Goal: Task Accomplishment & Management: Use online tool/utility

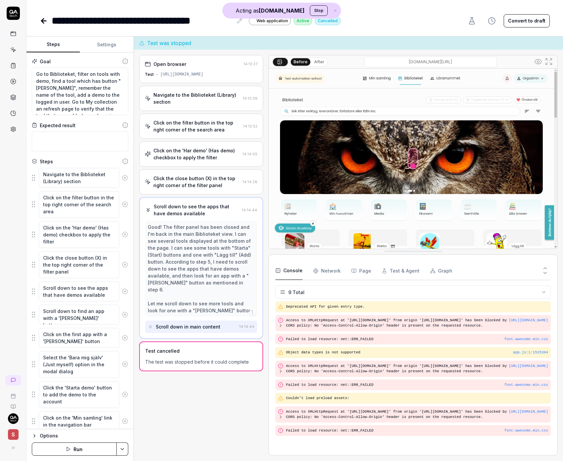
click at [182, 220] on div "Scroll down to see the apps that have demos available 14:14:44 Good! The filter…" at bounding box center [201, 268] width 124 height 142
click at [193, 172] on div "Click the close button (X) in the top right corner of the filter panel 14:14:28" at bounding box center [201, 181] width 124 height 25
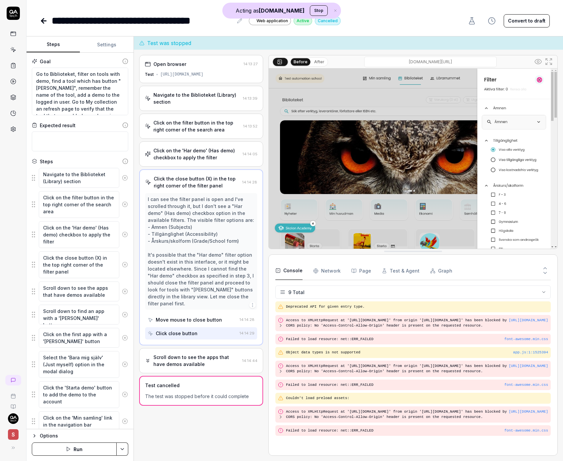
click at [213, 354] on div "Scroll down to see the apps that have demos available" at bounding box center [196, 361] width 86 height 14
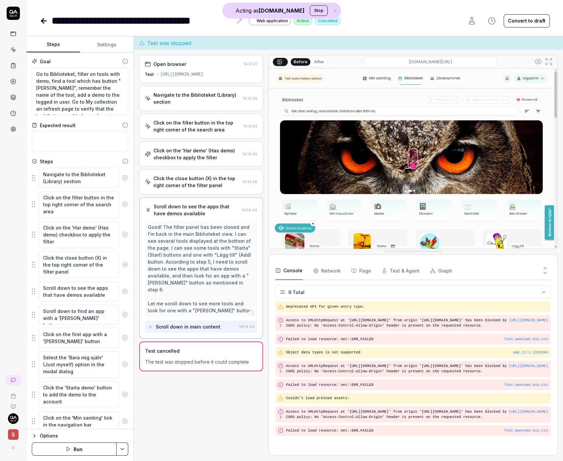
click at [217, 187] on div "Click the close button (X) in the top right corner of the filter panel" at bounding box center [196, 182] width 86 height 14
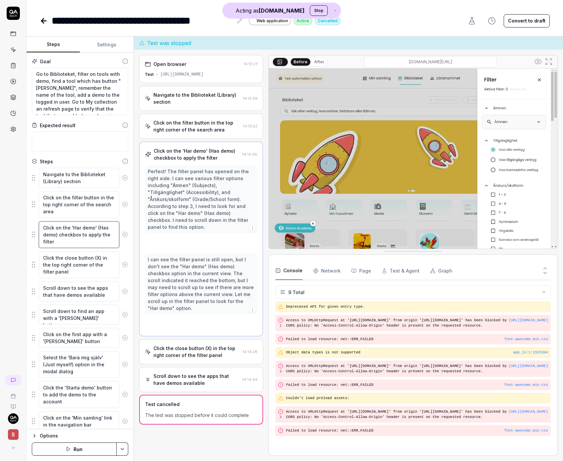
click at [96, 235] on textarea "Click on the 'Har demo' (Has demo) checkbox to apply the filter" at bounding box center [79, 234] width 80 height 27
click at [80, 263] on textarea "Click the close button (X) in the top right corner of the filter panel" at bounding box center [79, 264] width 80 height 27
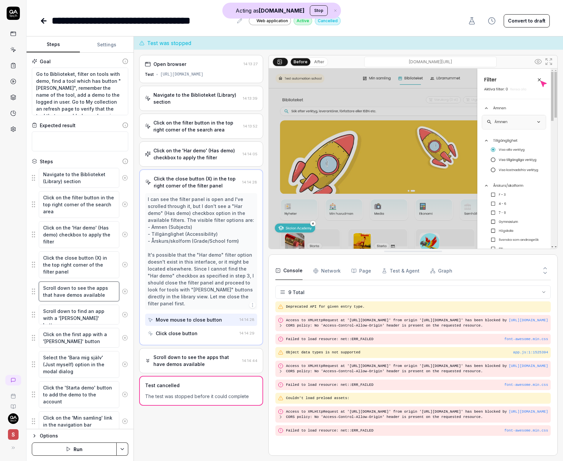
click at [70, 289] on textarea "Scroll down to see the apps that have demos available" at bounding box center [79, 291] width 80 height 20
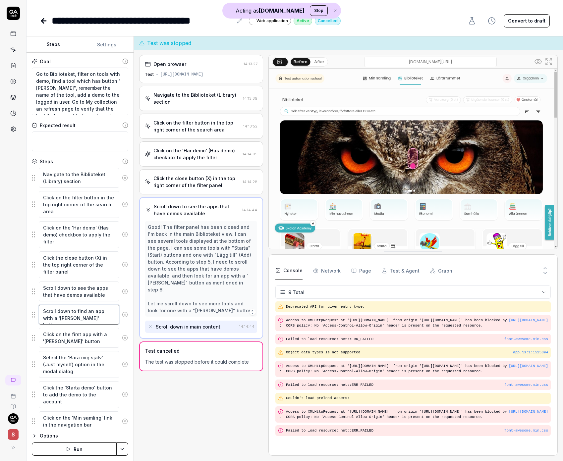
click at [73, 313] on textarea "Scroll down to find an app with a '[PERSON_NAME]' button" at bounding box center [79, 315] width 80 height 20
click at [85, 339] on textarea "Click on the first app with a '[PERSON_NAME]' button" at bounding box center [79, 338] width 80 height 20
click at [195, 298] on div "Good! The filter panel has been closed and I'm back in the main Biblioteket vie…" at bounding box center [201, 269] width 107 height 90
click at [79, 98] on textarea "Go to Biblioteket, filter on tools with demo, find a tool which has button "[PE…" at bounding box center [80, 92] width 96 height 48
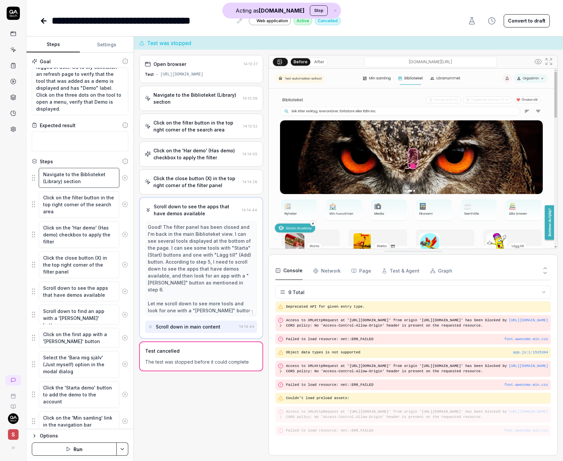
click at [81, 183] on textarea "Navigate to the Biblioteket (Library) section" at bounding box center [79, 178] width 80 height 20
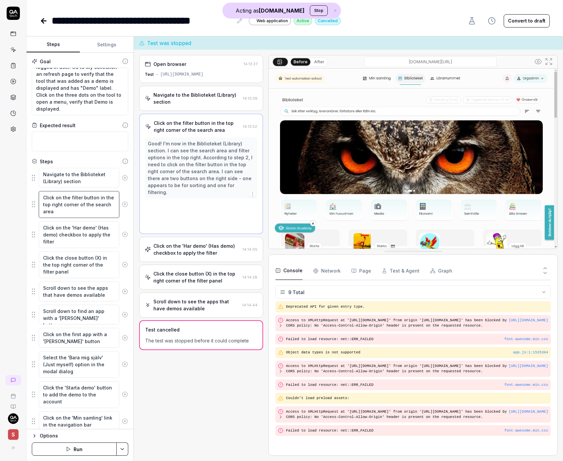
click at [76, 201] on textarea "Click on the filter button in the top right corner of the search area" at bounding box center [79, 204] width 80 height 27
click at [93, 211] on textarea "Click on the filter button in the top right corner of the search area" at bounding box center [79, 204] width 80 height 27
click at [86, 232] on textarea "Click on the 'Har demo' (Has demo) checkbox to apply the filter" at bounding box center [79, 234] width 80 height 27
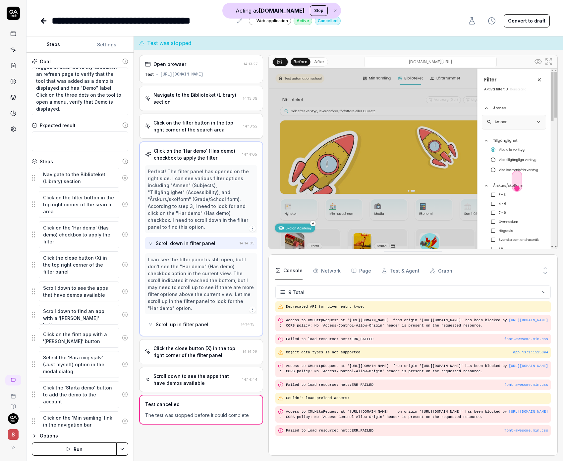
click at [320, 62] on button "After" at bounding box center [319, 61] width 16 height 7
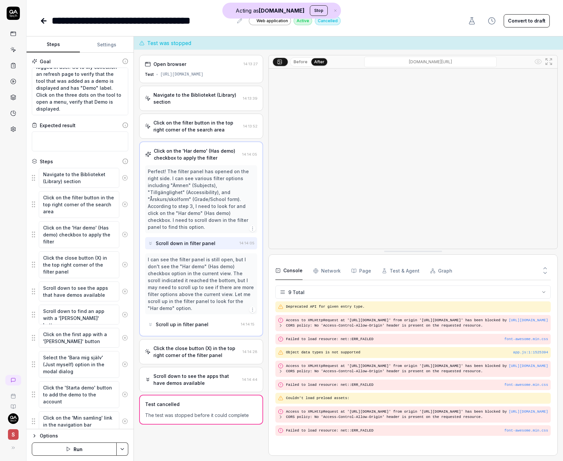
click at [507, 140] on img at bounding box center [413, 159] width 288 height 180
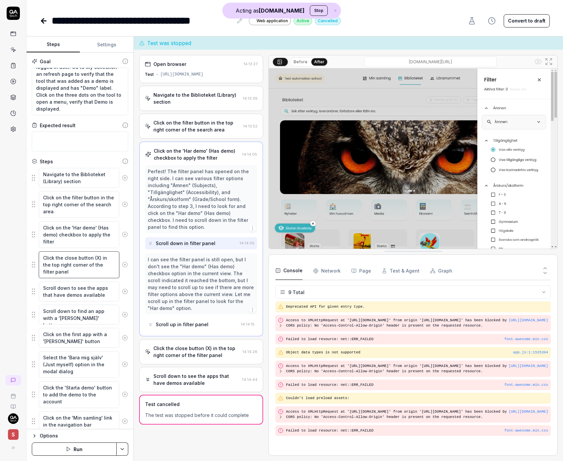
click at [104, 255] on textarea "Click the close button (X) in the top right corner of the filter panel" at bounding box center [79, 264] width 80 height 27
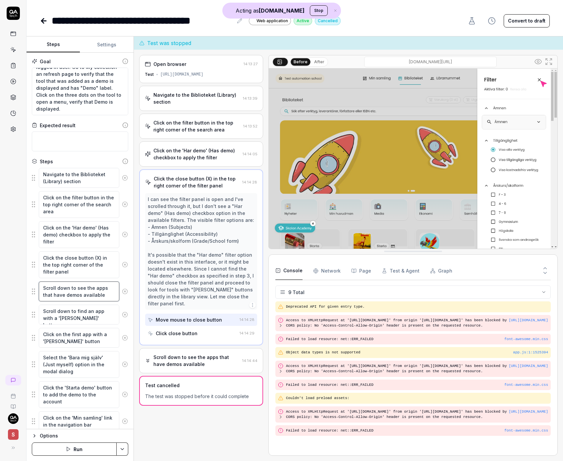
click at [78, 293] on textarea "Scroll down to see the apps that have demos available" at bounding box center [79, 291] width 80 height 20
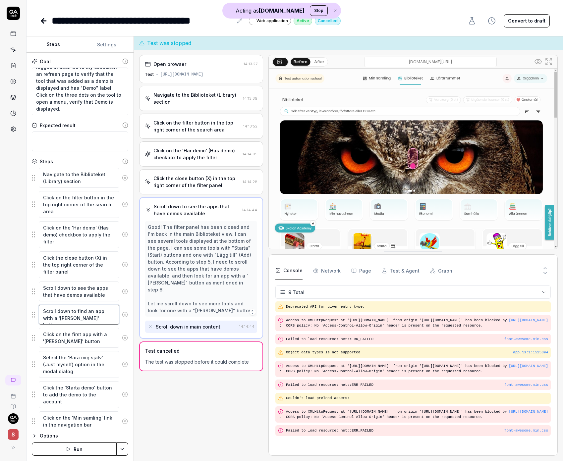
click at [84, 320] on textarea "Scroll down to find an app with a '[PERSON_NAME]' button" at bounding box center [79, 315] width 80 height 20
click at [79, 339] on textarea "Click on the first app with a '[PERSON_NAME]' button" at bounding box center [79, 338] width 80 height 20
click at [63, 369] on textarea "Select the 'Bara mig själv' (Just myself) option in the modal dialog" at bounding box center [79, 364] width 80 height 27
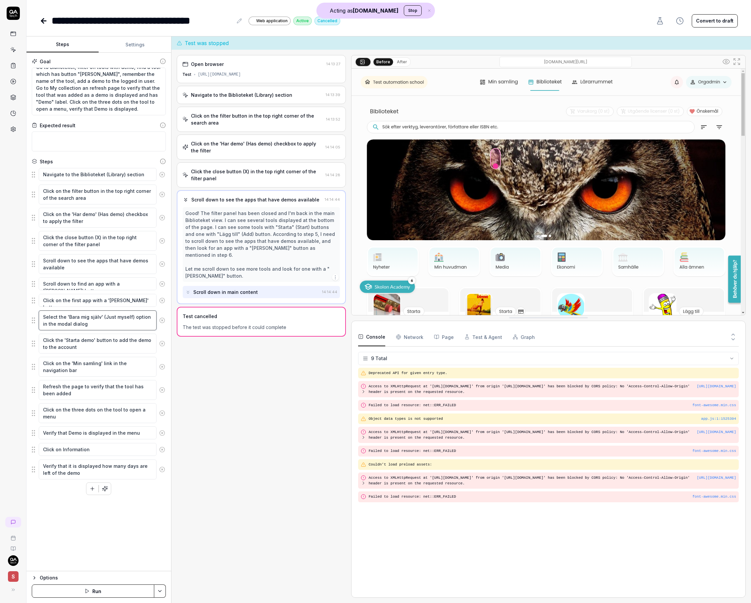
scroll to position [7, 0]
click at [83, 320] on textarea "Select the 'Bara mig själv' (Just myself) option in the modal dialog" at bounding box center [98, 320] width 118 height 20
click at [101, 299] on textarea "Click on the first app with a '[PERSON_NAME]' button" at bounding box center [98, 300] width 118 height 13
click at [116, 219] on textarea "Click on the 'Har demo' (Has demo) checkbox to apply the filter" at bounding box center [98, 218] width 118 height 20
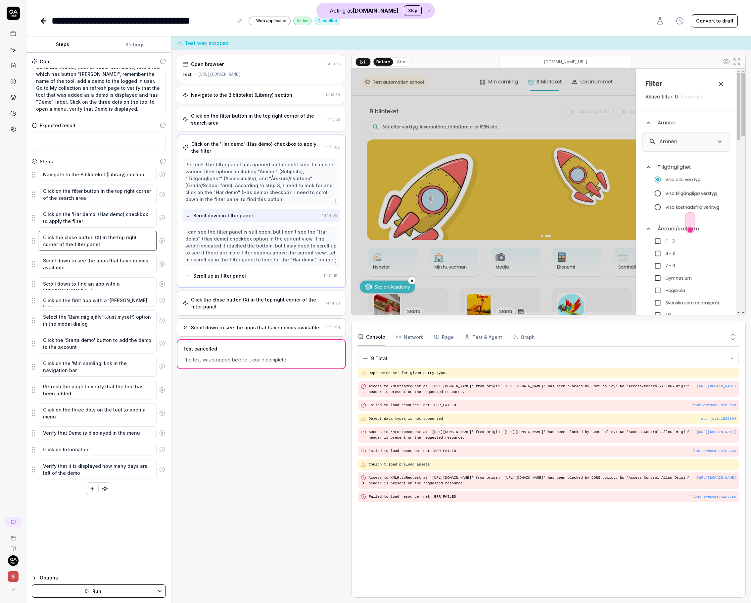
click at [113, 236] on textarea "Click the close button (X) in the top right corner of the filter panel" at bounding box center [98, 241] width 118 height 20
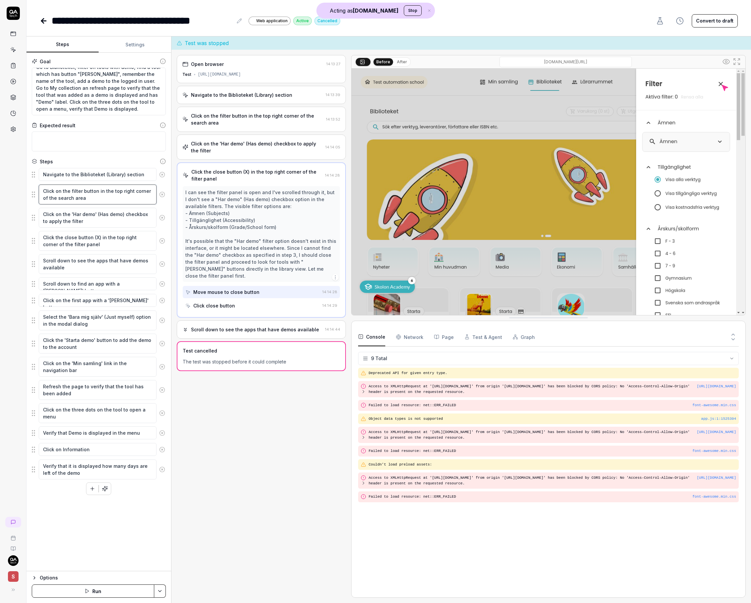
click at [110, 200] on textarea "Click on the filter button in the top right corner of the search area" at bounding box center [98, 194] width 118 height 20
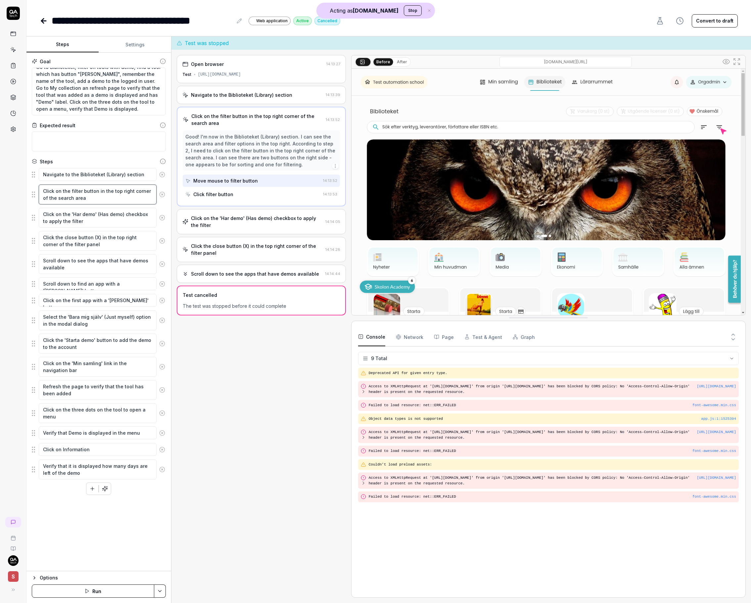
scroll to position [0, 0]
click at [100, 220] on textarea "Click on the 'Har demo' (Has demo) checkbox to apply the filter" at bounding box center [98, 218] width 118 height 20
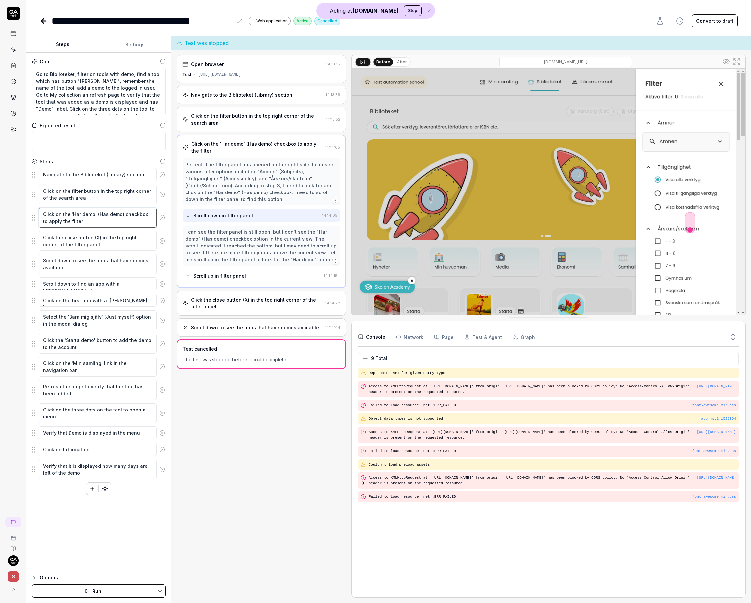
type textarea "*"
type textarea "Click on the 'Har demo' (Has demo) checkbox to apply the filter,"
type textarea "*"
type textarea "Click on the 'Har demo' (Has demo) checkbox to apply the filter,"
type textarea "*"
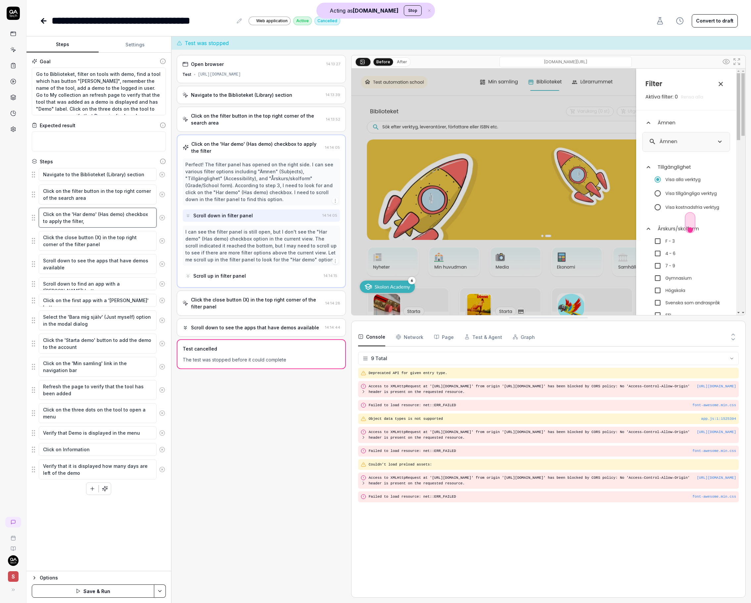
type textarea "Click on the 'Har demo' (Has demo) checkbox to apply the filter, t"
type textarea "*"
type textarea "Click on the 'Har demo' (Has demo) checkbox to apply the filter, to"
type textarea "*"
type textarea "Click on the 'Har demo' (Has demo) checkbox to apply the filter, tog"
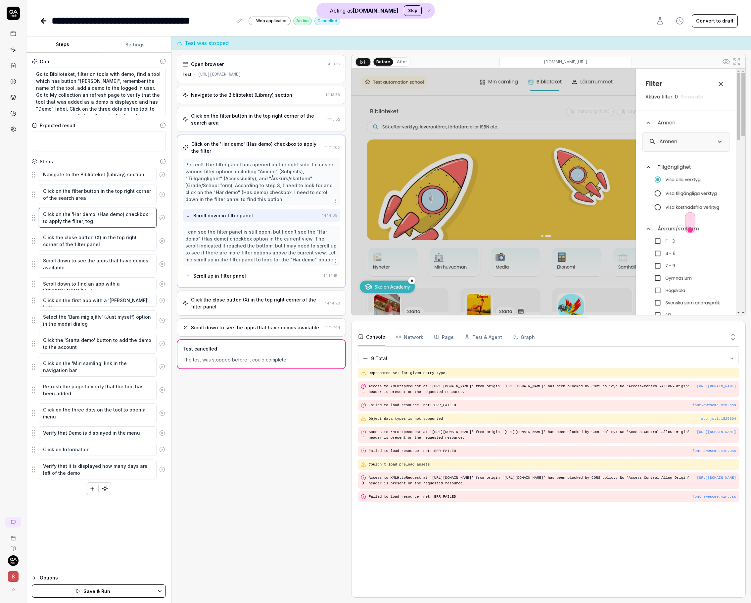
type textarea "*"
type textarea "Click on the 'Har demo' (Has demo) checkbox to apply the filter, togl"
type textarea "*"
type textarea "Click on the 'Har demo' (Has demo) checkbox to apply the filter, togle"
type textarea "*"
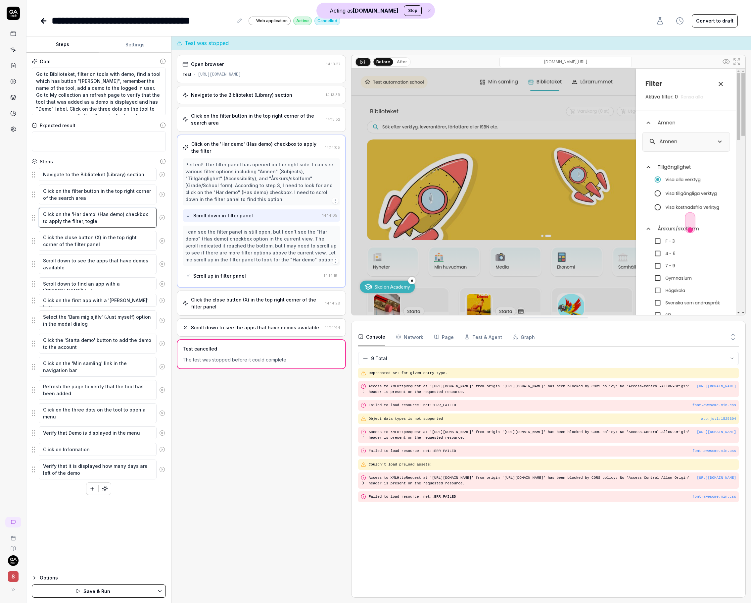
type textarea "Click on the 'Har demo' (Has demo) checkbox to apply the filter, togl"
type textarea "*"
type textarea "Click on the 'Har demo' (Has demo) checkbox to apply the filter, tog"
type textarea "*"
type textarea "Click on the 'Har demo' (Has demo) checkbox to apply the filter, togg"
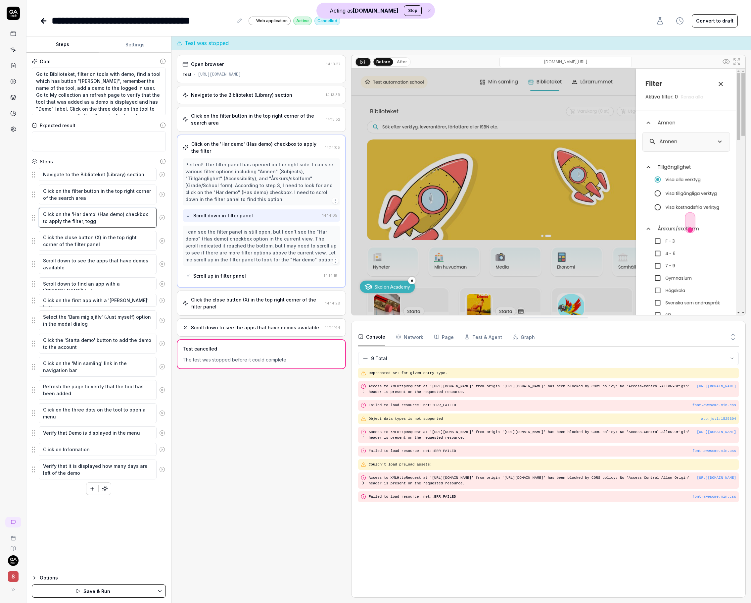
type textarea "*"
type textarea "Click on the 'Har demo' (Has demo) checkbox to apply the filter, toggl"
type textarea "*"
type textarea "Click on the 'Har demo' (Has demo) checkbox to apply the filter, toggle"
type textarea "*"
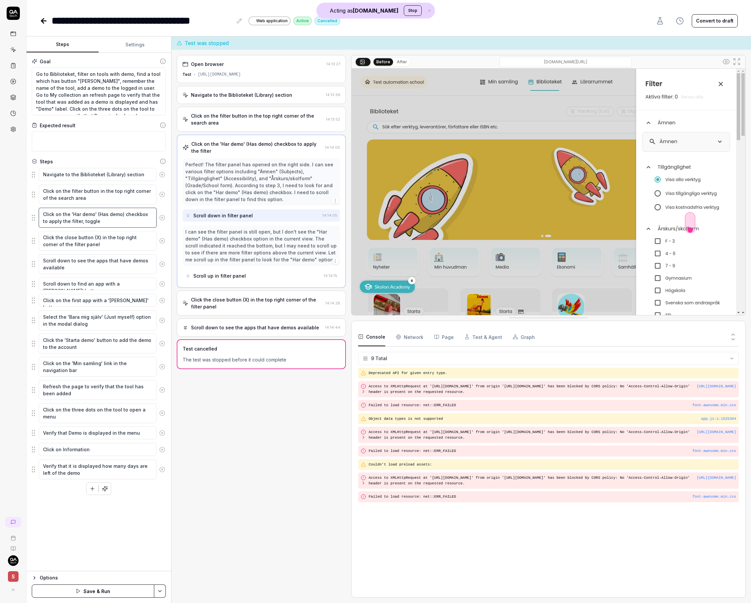
type textarea "Click on the 'Har demo' (Has demo) checkbox to apply the filter, toggle"
type textarea "*"
type textarea "Click on the 'Har demo' (Has demo) checkbox to apply the filter, toggle t"
type textarea "*"
type textarea "Click on the 'Har demo' (Has demo) checkbox to apply the filter, toggle th"
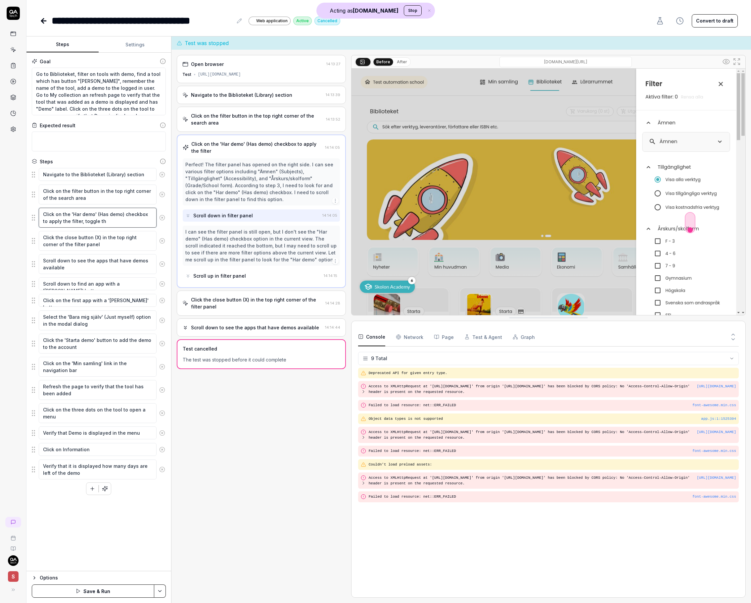
type textarea "*"
type textarea "Click on the 'Har demo' (Has demo) checkbox to apply the filter, toggle the"
type textarea "*"
type textarea "Click on the 'Har demo' (Has demo) checkbox to apply the filter, toggle the"
type textarea "*"
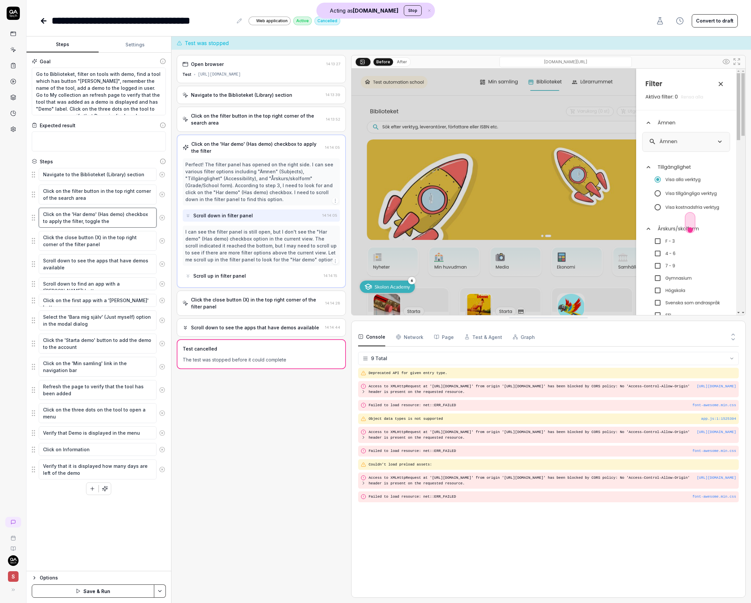
type textarea "Click on the 'Har demo' (Has demo) checkbox to apply the filter, toggle the f"
type textarea "*"
type textarea "Click on the 'Har demo' (Has demo) checkbox to apply the filter, toggle the fi"
type textarea "*"
type textarea "Click on the 'Har demo' (Has demo) checkbox to apply the filter, toggle the fil"
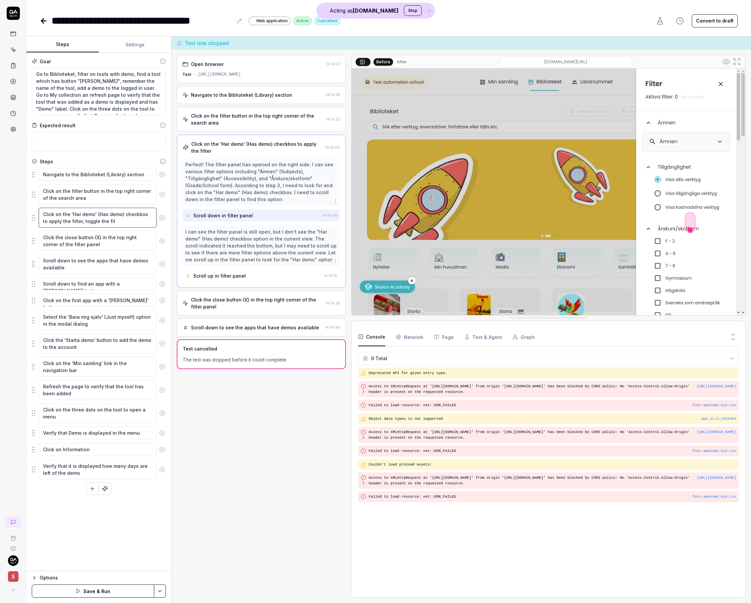
type textarea "*"
type textarea "Click on the 'Har demo' (Has demo) checkbox to apply the filter, toggle the fil…"
type textarea "*"
type textarea "Click on the 'Har demo' (Has demo) checkbox to apply the filter, toggle the fil…"
type textarea "*"
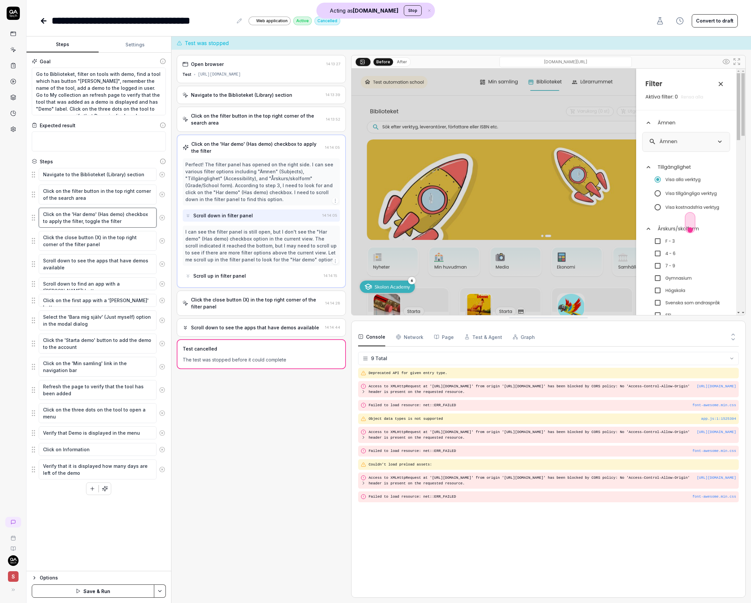
type textarea "Click on the 'Har demo' (Has demo) checkbox to apply the filter, toggle the fil…"
type textarea "*"
type textarea "Click on the 'Har demo' (Has demo) checkbox to apply the filter, toggle the fil…"
type textarea "*"
type textarea "Click on the 'Har demo' (Has demo) checkbox to apply the filter, toggle the fil…"
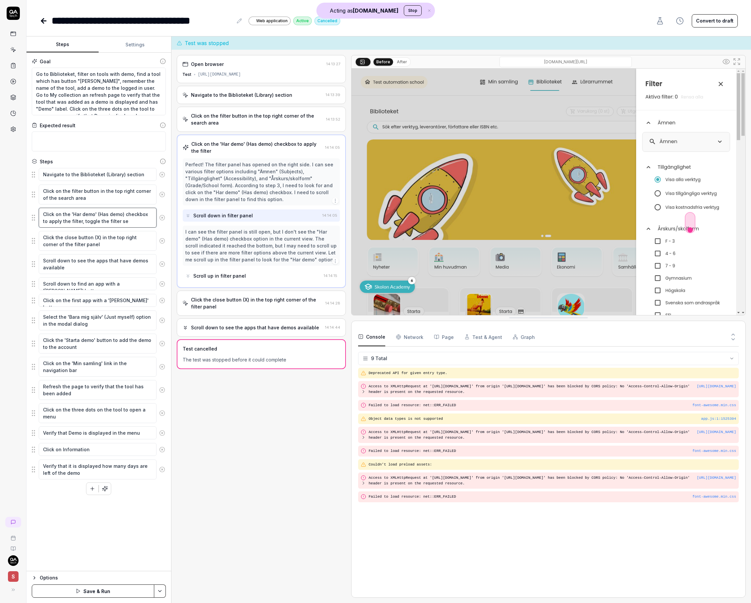
type textarea "*"
type textarea "Click on the 'Har demo' (Has demo) checkbox to apply the filter, toggle the fil…"
type textarea "*"
type textarea "Click on the 'Har demo' (Has demo) checkbox to apply the filter, toggle the fil…"
type textarea "*"
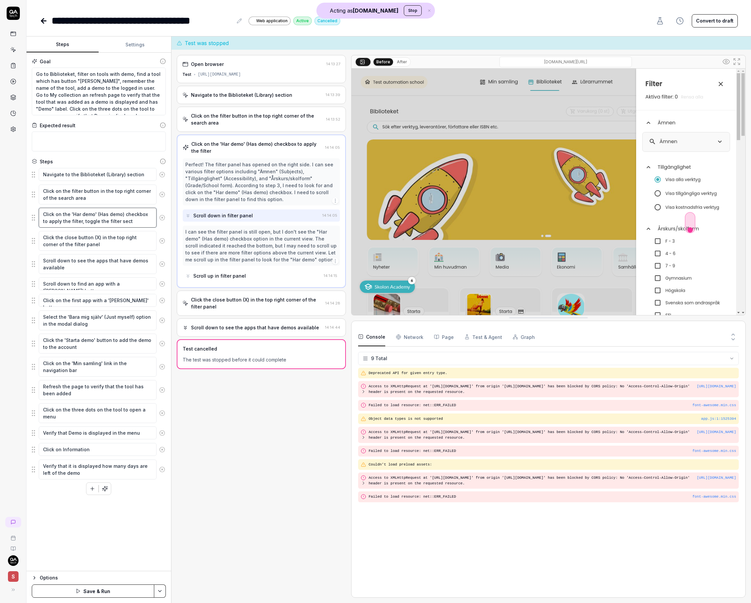
type textarea "Click on the 'Har demo' (Has demo) checkbox to apply the filter, toggle the fil…"
type textarea "*"
type textarea "Click on the 'Har demo' (Has demo) checkbox to apply the filter, toggle the fil…"
type textarea "*"
type textarea "Click on the 'Har demo' (Has demo) checkbox to apply the filter, toggle the fil…"
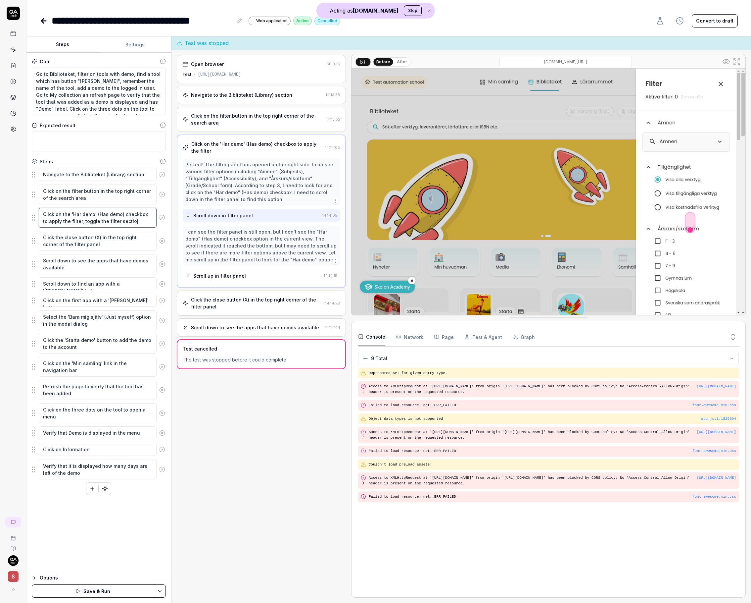
type textarea "*"
type textarea "Click on the 'Har demo' (Has demo) checkbox to apply the filter, toggle the fil…"
type textarea "*"
type textarea "Click on the 'Har demo' (Has demo) checkbox to apply the filter, toggle the fil…"
type textarea "*"
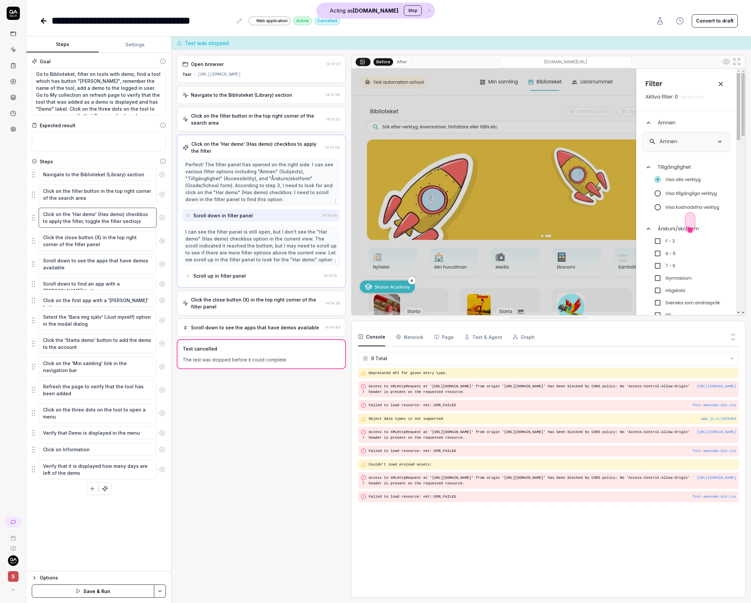
type textarea "Click on the 'Har demo' (Has demo) checkbox to apply the filter, toggle the fil…"
type textarea "*"
type textarea "Click on the 'Har demo' (Has demo) checkbox to apply the filter, toggle the fil…"
type textarea "*"
type textarea "Click on the 'Har demo' (Has demo) checkbox to apply the filter, toggle the fil…"
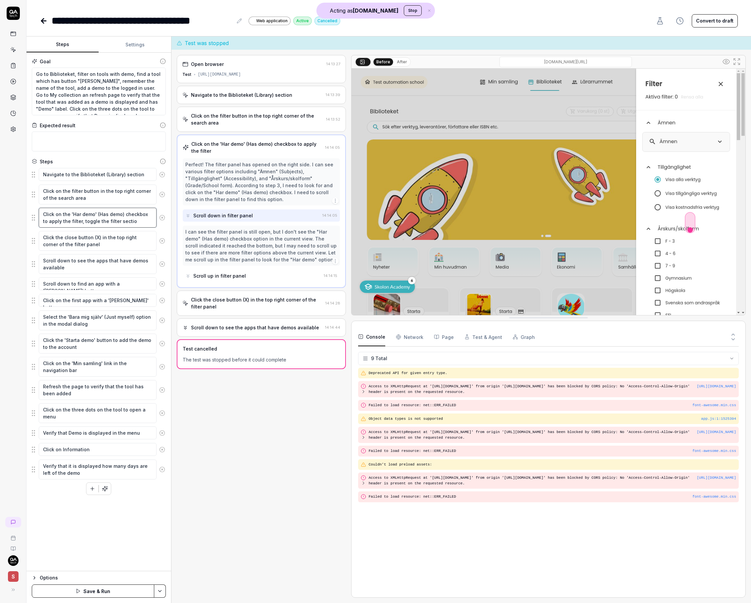
type textarea "*"
type textarea "Click on the 'Har demo' (Has demo) checkbox to apply the filter, toggle the fil…"
type textarea "*"
type textarea "Click on the 'Har demo' (Has demo) checkbox to apply the filter, toggle the fil…"
type textarea "*"
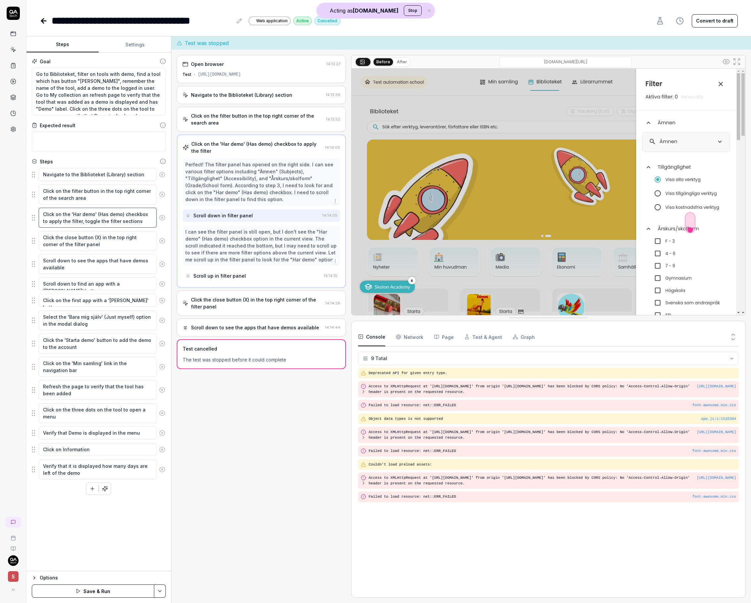
type textarea "Click on the 'Har demo' (Has demo) checkbox to apply the filter, toggle the fil…"
type textarea "*"
type textarea "Click on the 'Har demo' (Has demo) checkbox to apply the filter, toggle the fil…"
type textarea "*"
type textarea "Click on the 'Har demo' (Has demo) checkbox to apply the filter, toggle the fil…"
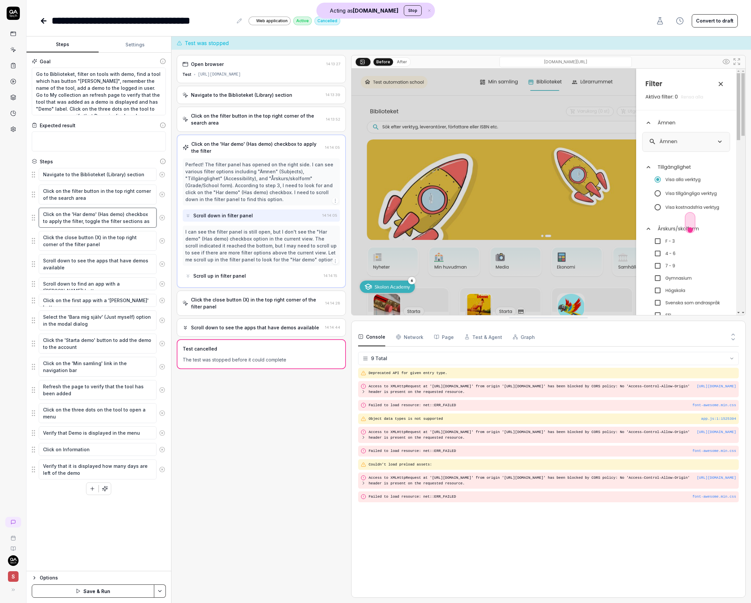
type textarea "*"
type textarea "Click on the 'Har demo' (Has demo) checkbox to apply the filter, toggle the fil…"
type textarea "*"
type textarea "Click on the 'Har demo' (Has demo) checkbox to apply the filter, toggle the fil…"
type textarea "*"
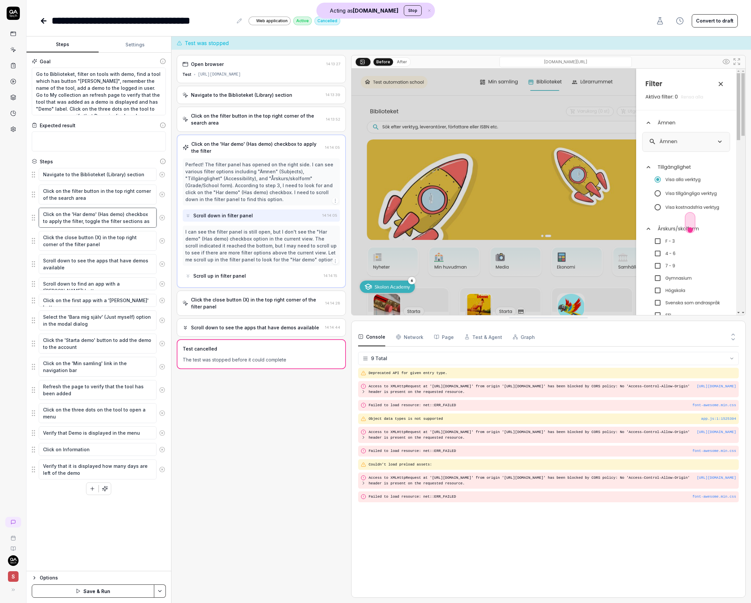
type textarea "Click on the 'Har demo' (Has demo) checkbox to apply the filter, toggle the fil…"
type textarea "*"
type textarea "Click on the 'Har demo' (Has demo) checkbox to apply the filter, toggle the fil…"
type textarea "*"
type textarea "Click on the 'Har demo' (Has demo) checkbox to apply the filter, toggle the fil…"
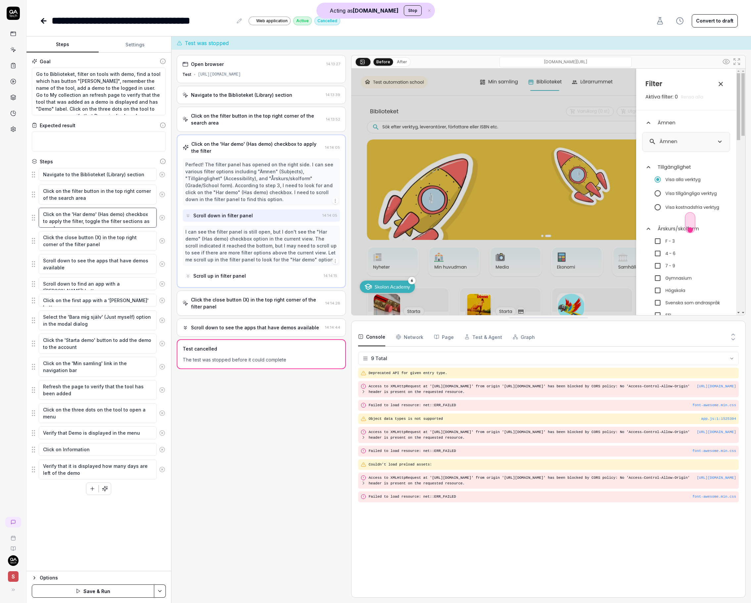
type textarea "*"
type textarea "Click on the 'Har demo' (Has demo) checkbox to apply the filter, toggle the fil…"
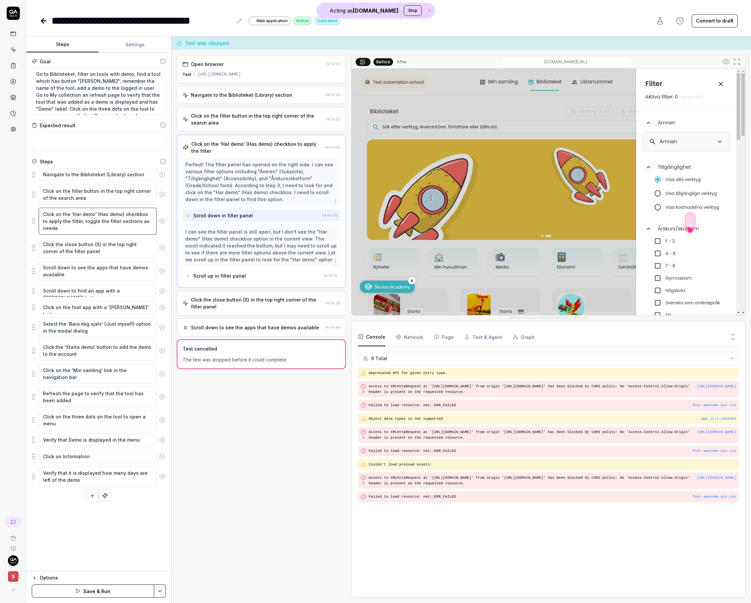
type textarea "*"
type textarea "Click on the 'Har demo' (Has demo) checkbox to apply the filter, toggle the fil…"
type textarea "*"
type textarea "Click on the 'Har demo' (Has demo) checkbox to apply the filter, toggle the fil…"
type textarea "*"
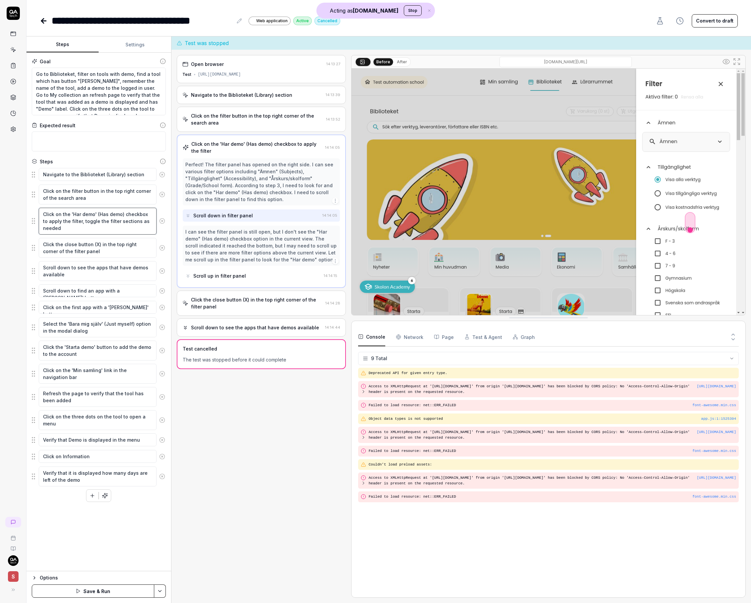
type textarea "Click on the 'Har demo' (Has demo) checkbox to apply the filter, toggle the fil…"
type textarea "*"
type textarea "Click on the 'Har demo' (Has demo) checkbox to apply the filter, toggle the fil…"
type textarea "*"
type textarea "Click on the 'Har demo' (Has demo) checkbox to apply the filter, toggle the fil…"
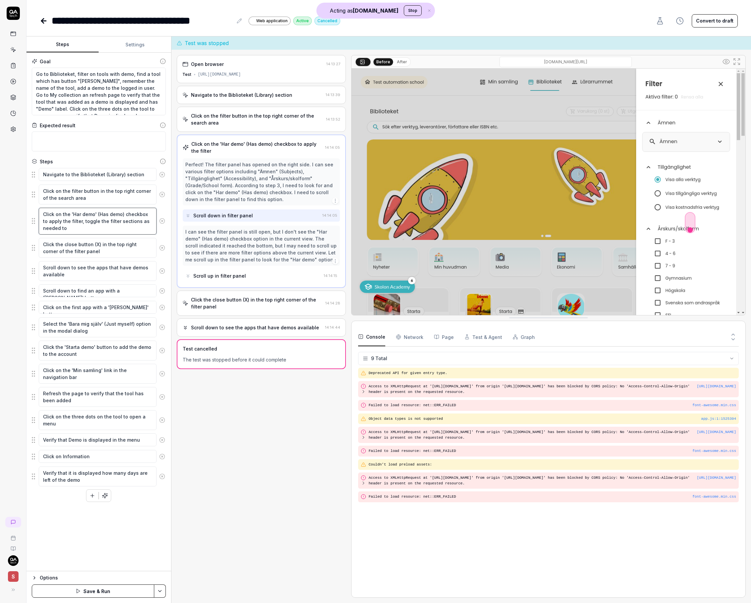
type textarea "*"
type textarea "Click on the 'Har demo' (Has demo) checkbox to apply the filter, toggle the fil…"
type textarea "*"
type textarea "Click on the 'Har demo' (Has demo) checkbox to apply the filter, toggle the fil…"
type textarea "*"
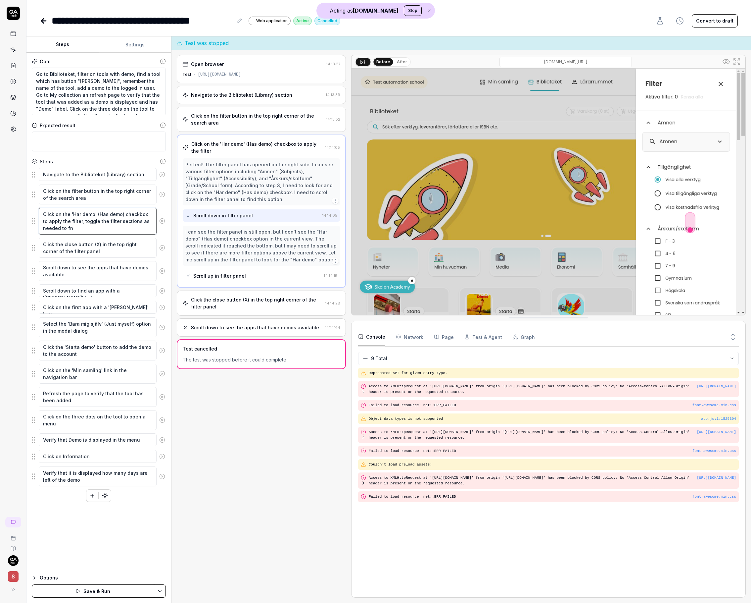
type textarea "Click on the 'Har demo' (Has demo) checkbox to apply the filter, toggle the fil…"
type textarea "*"
type textarea "Click on the 'Har demo' (Has demo) checkbox to apply the filter, toggle the fil…"
type textarea "*"
type textarea "Click on the 'Har demo' (Has demo) checkbox to apply the filter, toggle the fil…"
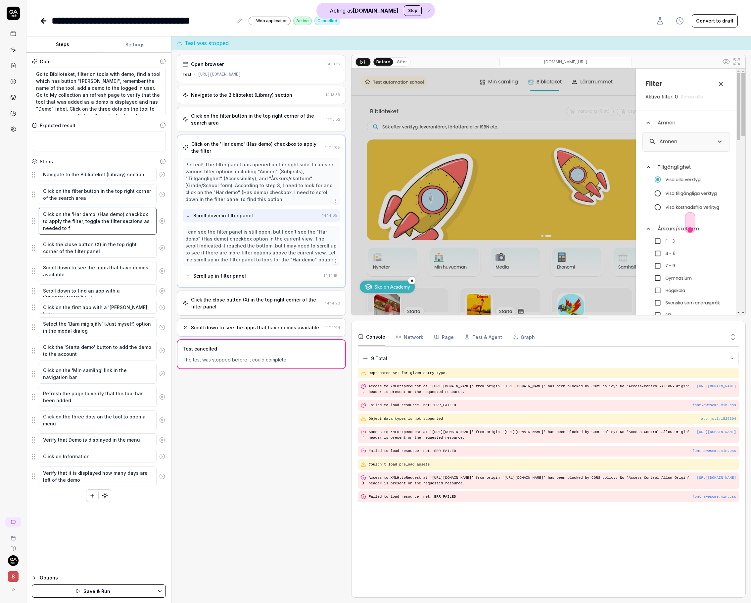
type textarea "*"
type textarea "Click on the 'Har demo' (Has demo) checkbox to apply the filter, toggle the fil…"
type textarea "*"
type textarea "Click on the 'Har demo' (Has demo) checkbox to apply the filter, toggle the fil…"
type textarea "*"
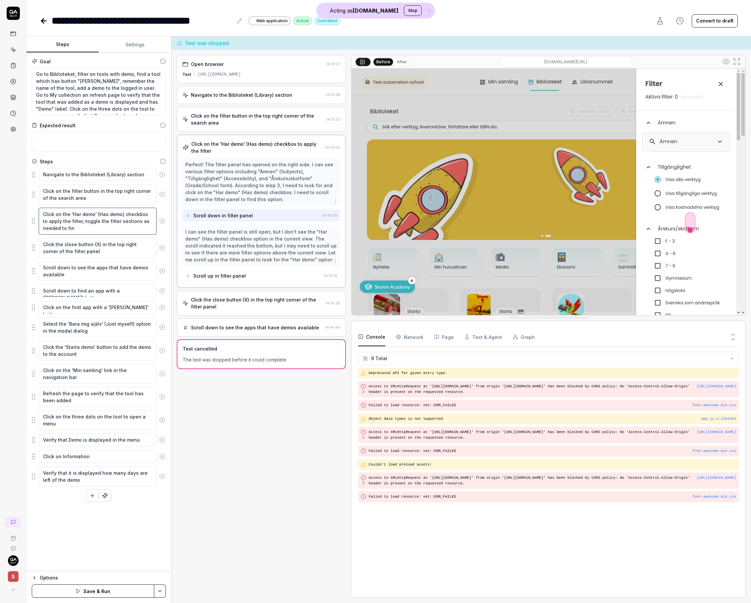
type textarea "Click on the 'Har demo' (Has demo) checkbox to apply the filter, toggle the fil…"
type textarea "*"
type textarea "Click on the 'Har demo' (Has demo) checkbox to apply the filter, toggle the fil…"
type textarea "*"
type textarea "Click on the 'Har demo' (Has demo) checkbox to apply the filter, toggle the fil…"
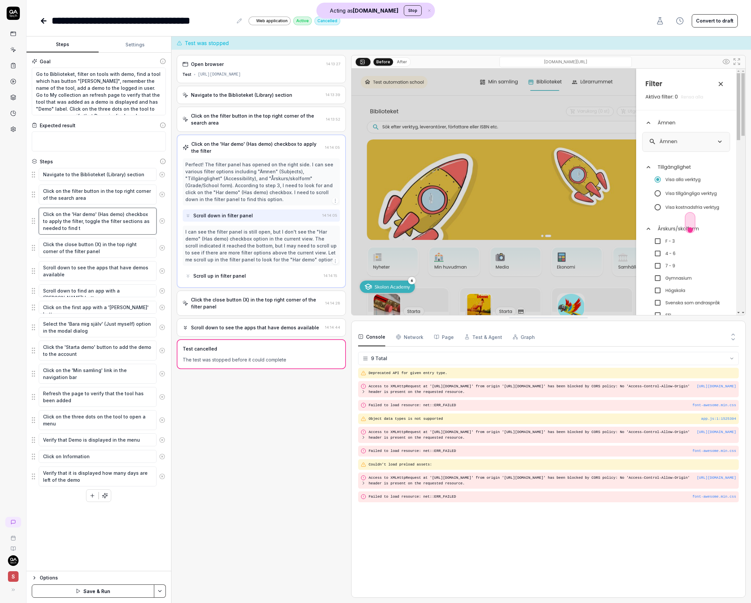
type textarea "*"
type textarea "Click on the 'Har demo' (Has demo) checkbox to apply the filter, toggle the fil…"
type textarea "*"
type textarea "Click on the 'Har demo' (Has demo) checkbox to apply the filter, toggle the fil…"
type textarea "*"
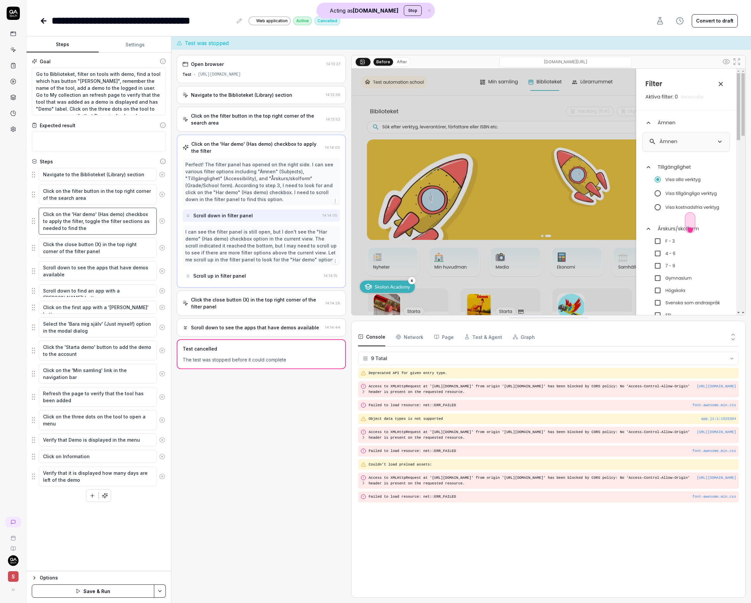
type textarea "Click on the 'Har demo' (Has demo) checkbox to apply the filter, toggle the fil…"
type textarea "*"
type textarea "Click on the 'Har demo' (Has demo) checkbox to apply the filter, toggle the fil…"
type textarea "*"
type textarea "Click on the 'Har demo' (Has demo) checkbox to apply the filter, toggle the fil…"
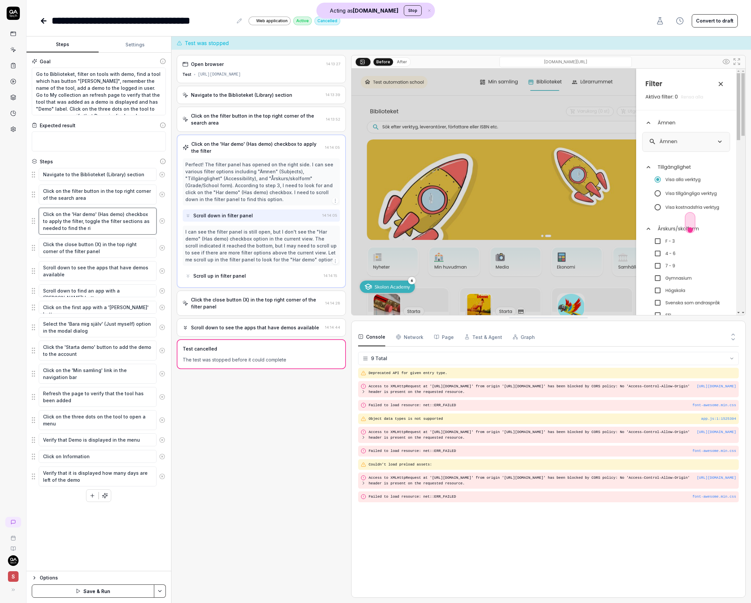
type textarea "*"
type textarea "Click on the 'Har demo' (Has demo) checkbox to apply the filter, toggle the fil…"
type textarea "*"
type textarea "Click on the 'Har demo' (Has demo) checkbox to apply the filter, toggle the fil…"
type textarea "*"
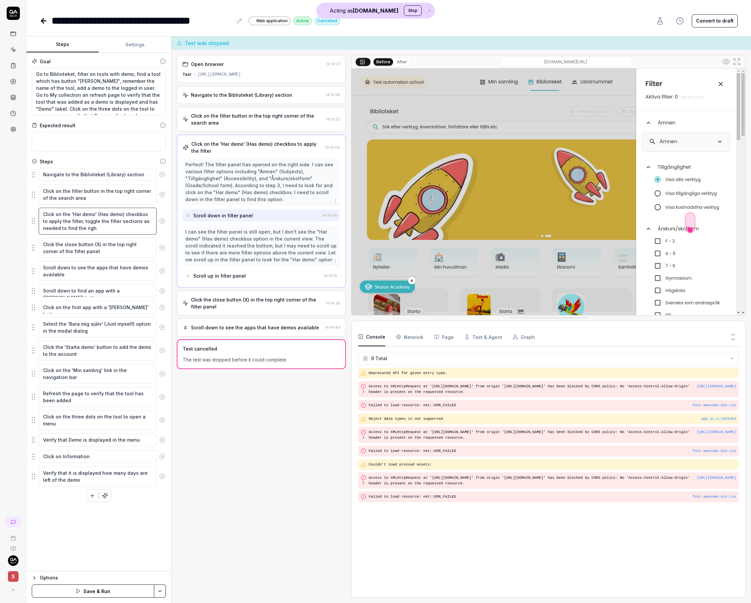
type textarea "Click on the 'Har demo' (Has demo) checkbox to apply the filter, toggle the fil…"
type textarea "*"
type textarea "Click on the 'Har demo' (Has demo) checkbox to apply the filter, toggle the fil…"
type textarea "*"
type textarea "Click on the 'Har demo' (Has demo) checkbox to apply the filter, toggle the fil…"
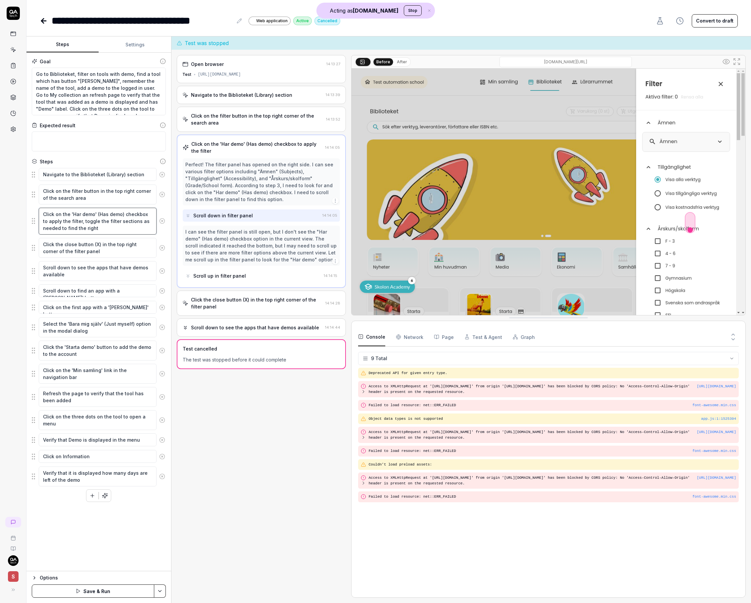
type textarea "*"
type textarea "Click on the 'Har demo' (Has demo) checkbox to apply the filter, toggle the fil…"
type textarea "*"
type textarea "Click on the 'Har demo' (Has demo) checkbox to apply the filter, toggle the fil…"
type textarea "*"
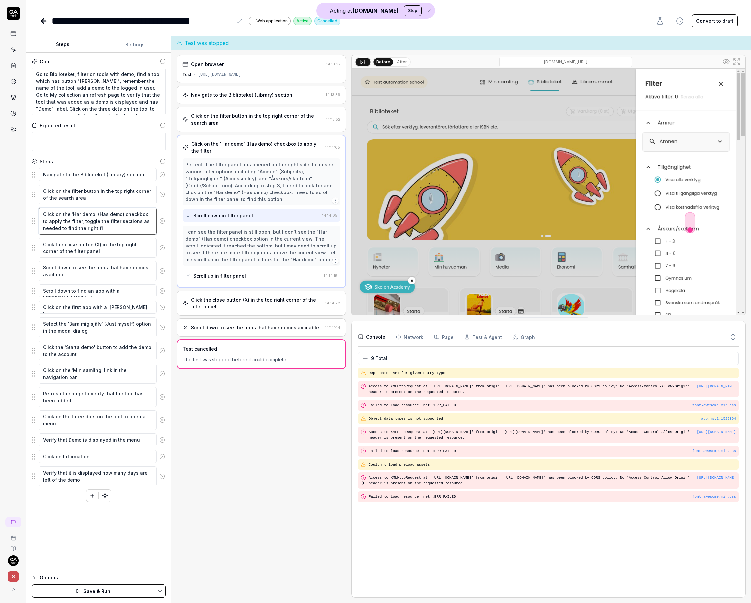
type textarea "Click on the 'Har demo' (Has demo) checkbox to apply the filter, toggle the fil…"
type textarea "*"
type textarea "Click on the 'Har demo' (Has demo) checkbox to apply the filter, toggle the fil…"
type textarea "*"
type textarea "Click on the 'Har demo' (Has demo) checkbox to apply the filter, toggle the fil…"
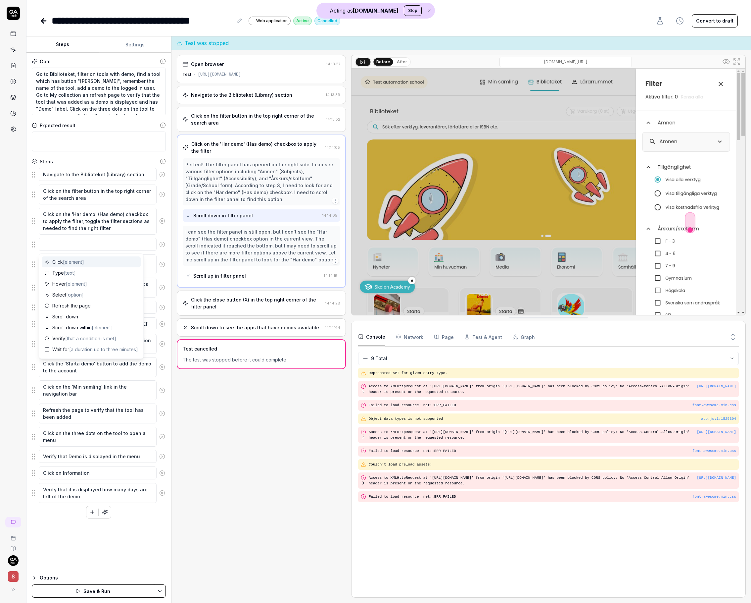
click at [165, 245] on button at bounding box center [163, 244] width 12 height 13
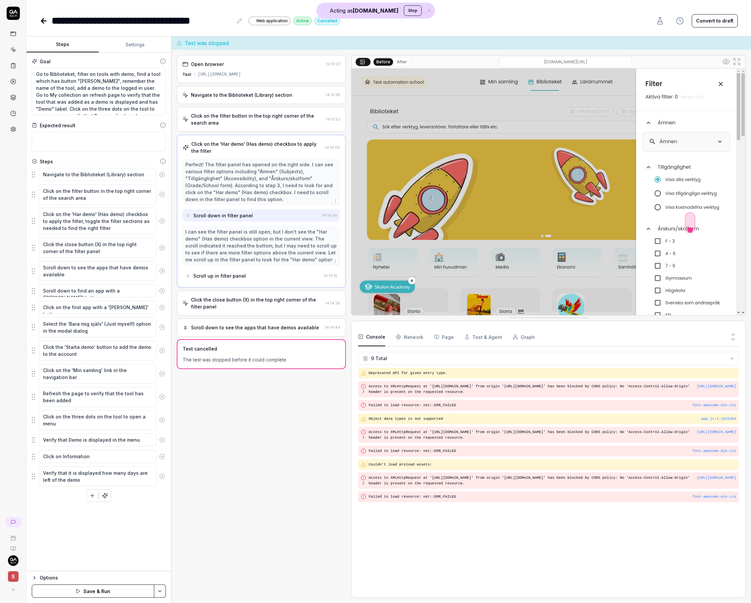
click at [97, 461] on button "Save & Run" at bounding box center [93, 590] width 123 height 13
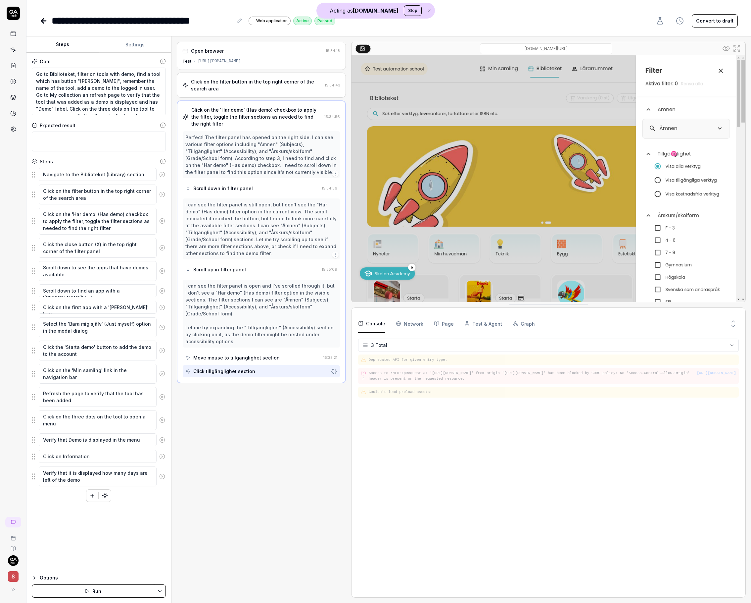
type textarea "*"
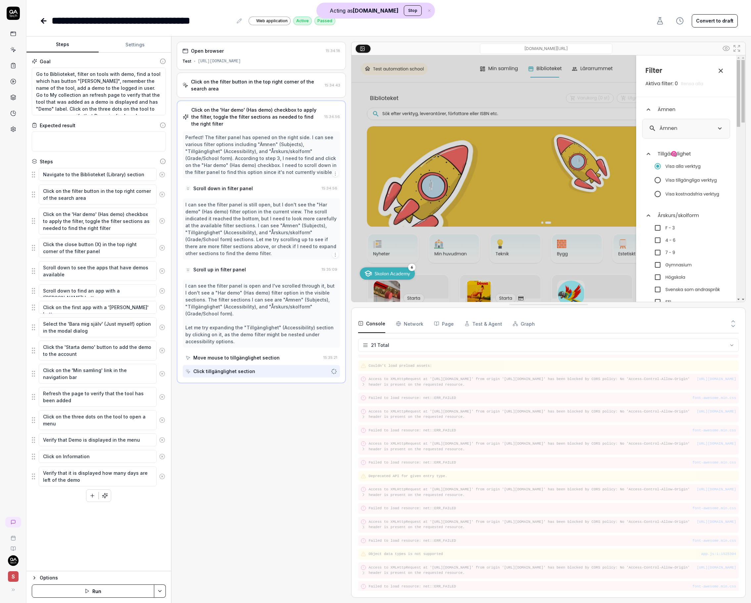
scroll to position [86, 0]
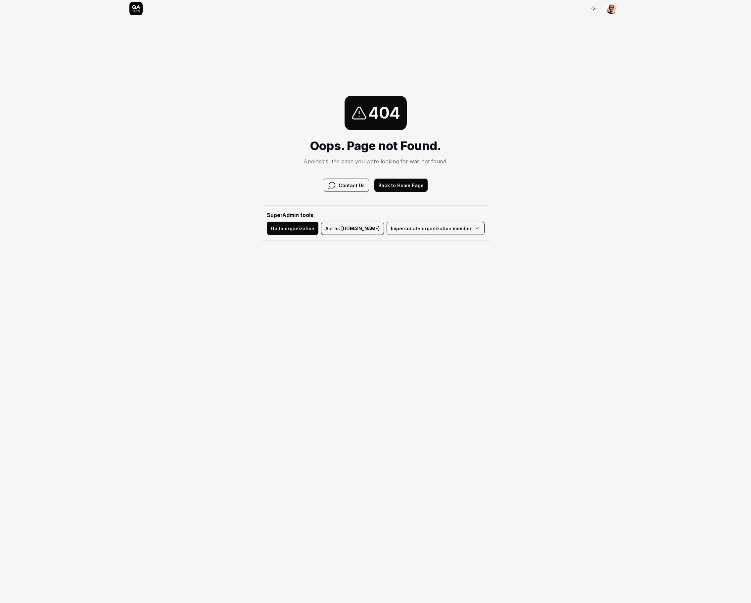
click at [135, 12] on icon at bounding box center [135, 8] width 13 height 13
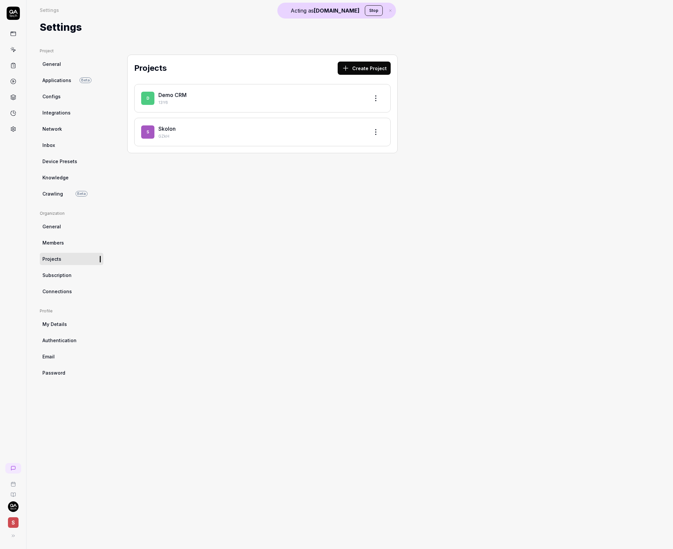
click at [17, 507] on html "Acting as QA.tech Stop S Settings Settings Settings Project General Application…" at bounding box center [336, 274] width 673 height 549
click at [367, 13] on button "Stop" at bounding box center [374, 10] width 18 height 11
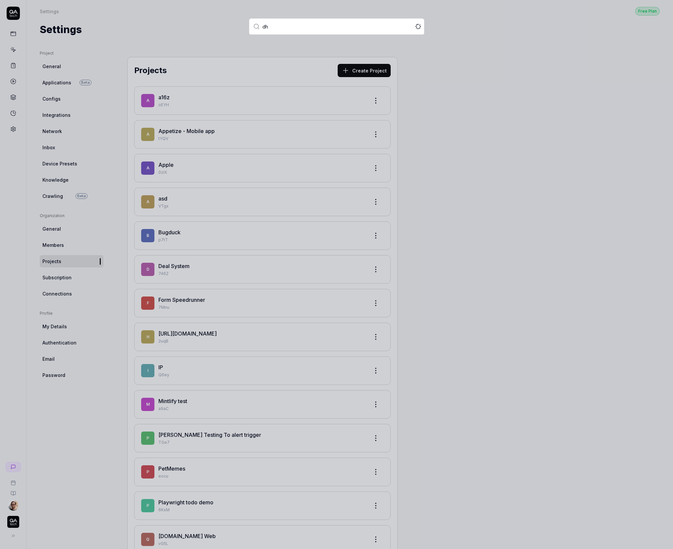
type input "dhl"
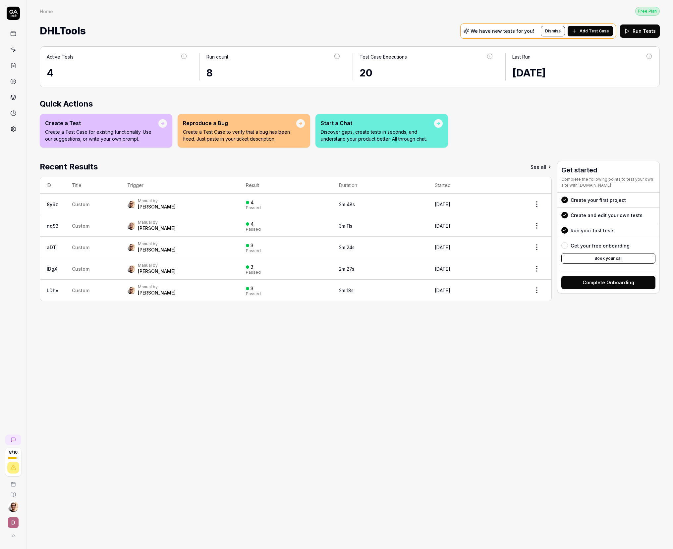
click at [15, 126] on icon at bounding box center [13, 129] width 6 height 6
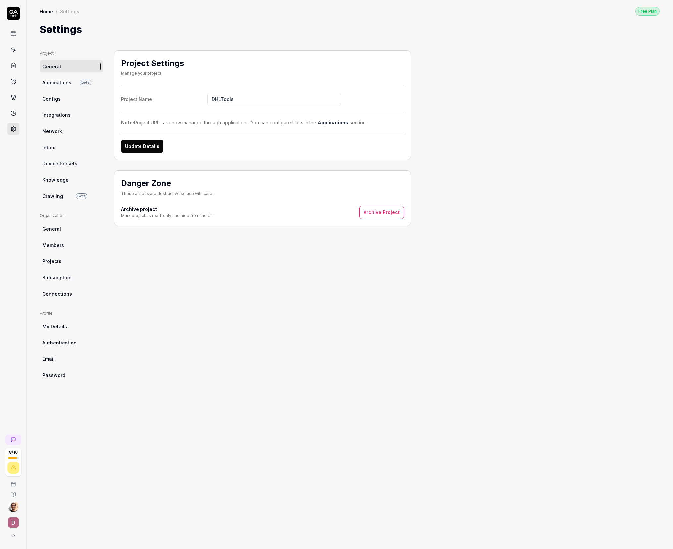
click at [56, 294] on span "Connections" at bounding box center [56, 293] width 29 height 7
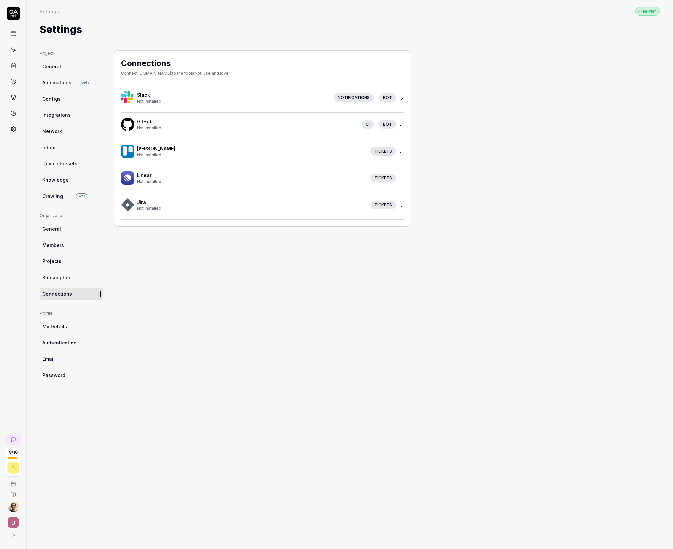
click at [153, 101] on span "Not Installed" at bounding box center [149, 101] width 25 height 5
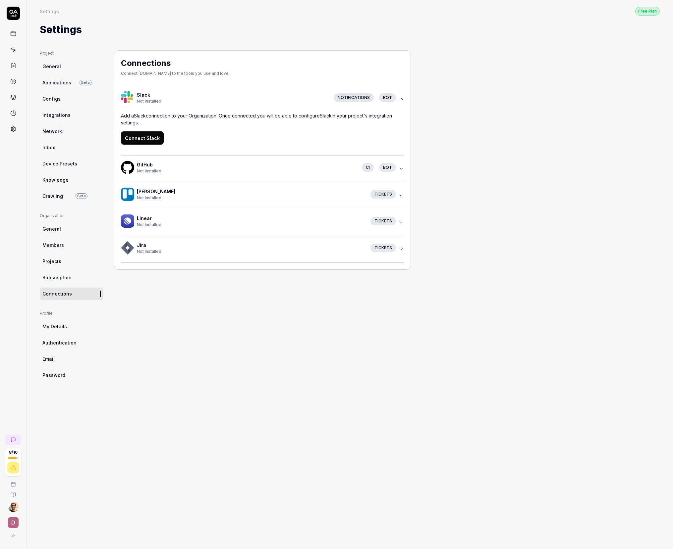
click at [121, 138] on button "Connect Slack" at bounding box center [142, 137] width 43 height 13
click at [140, 136] on button "Connect Slack" at bounding box center [142, 137] width 43 height 13
click at [54, 200] on link "Crawling Beta" at bounding box center [72, 196] width 64 height 12
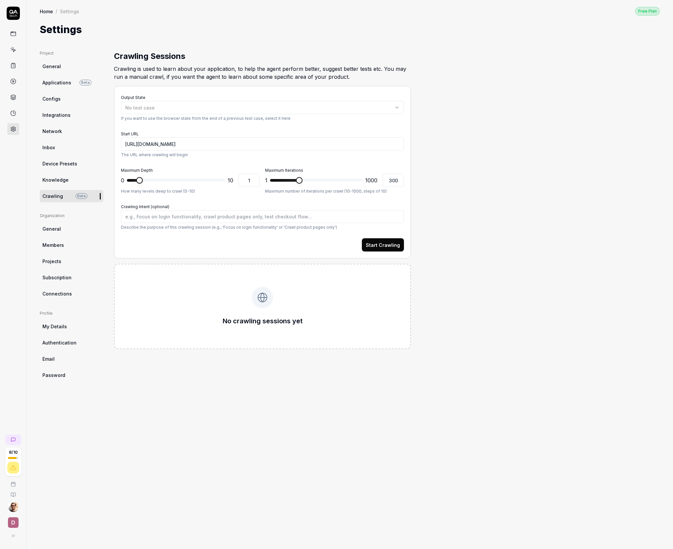
click at [395, 249] on button "Start Crawling" at bounding box center [383, 244] width 42 height 13
click at [160, 106] on div "No test case" at bounding box center [259, 107] width 268 height 7
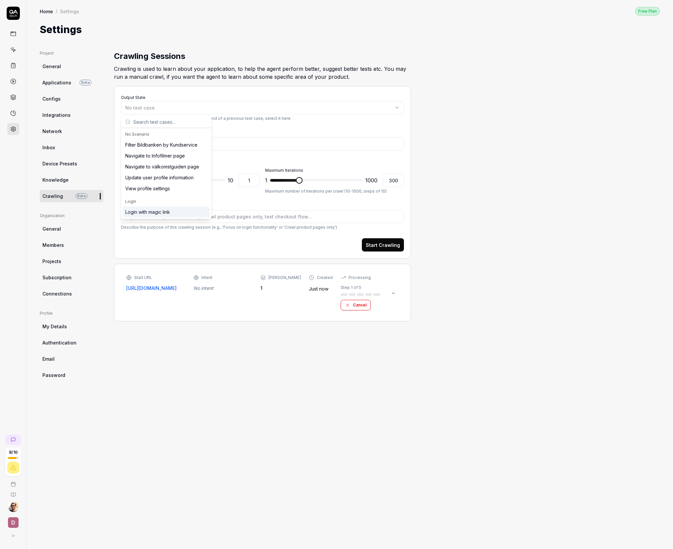
click at [153, 212] on div "Login with magic link" at bounding box center [147, 212] width 45 height 7
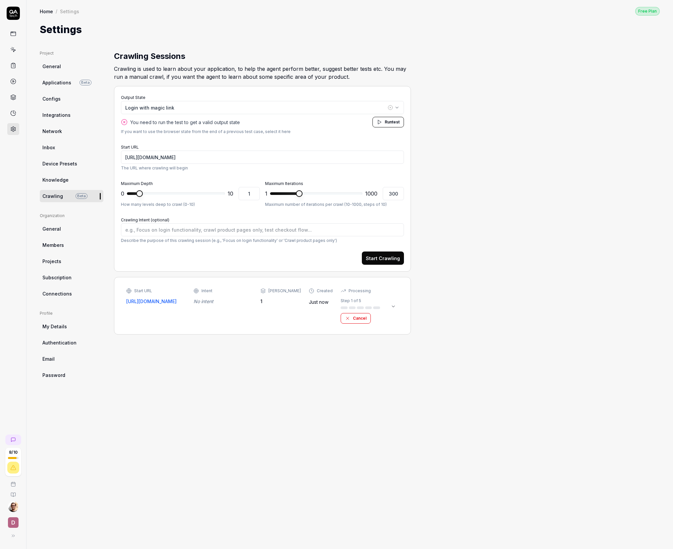
click at [383, 122] on button "Run test" at bounding box center [387, 122] width 31 height 11
type textarea "*"
click at [15, 51] on icon at bounding box center [13, 50] width 6 height 6
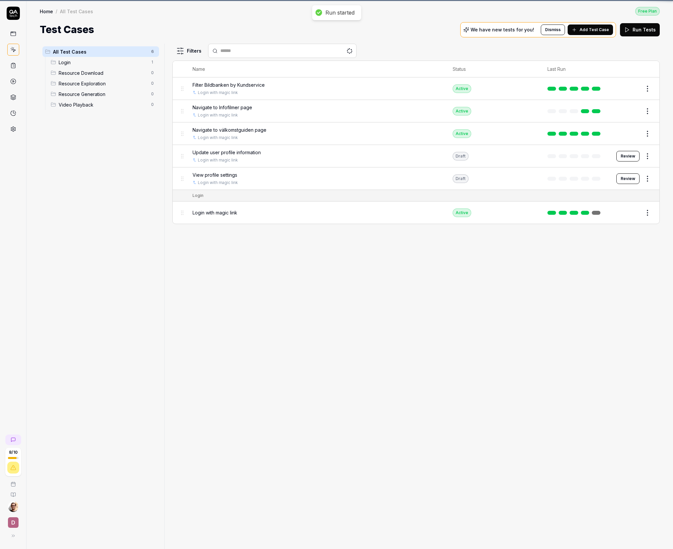
click at [13, 64] on icon at bounding box center [13, 66] width 6 height 6
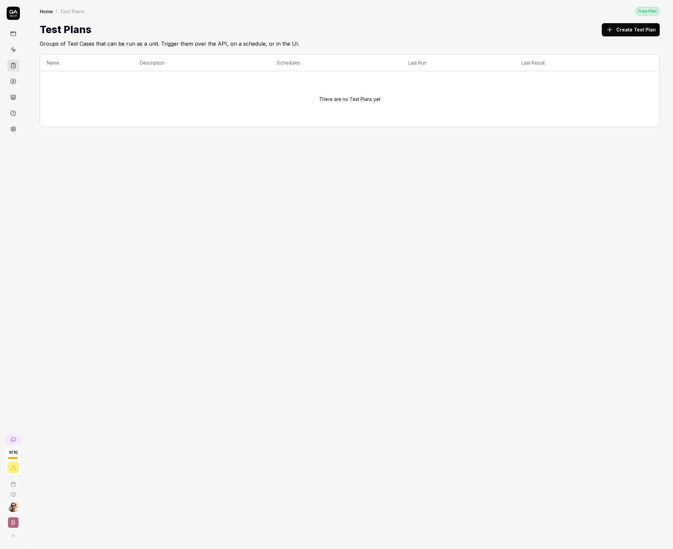
click at [21, 54] on div at bounding box center [13, 71] width 26 height 128
click at [18, 53] on link at bounding box center [13, 50] width 12 height 12
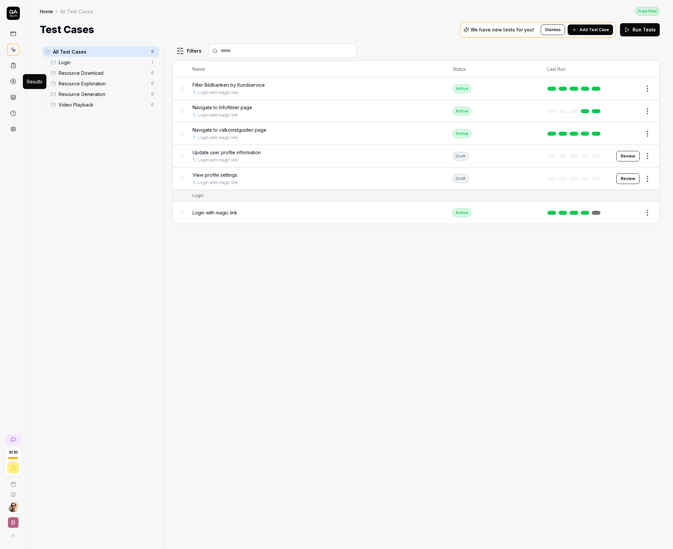
click at [14, 82] on icon at bounding box center [13, 81] width 6 height 6
